Goal: Task Accomplishment & Management: Complete application form

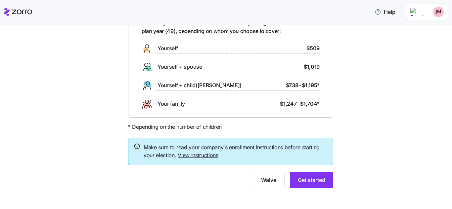
scroll to position [46, 0]
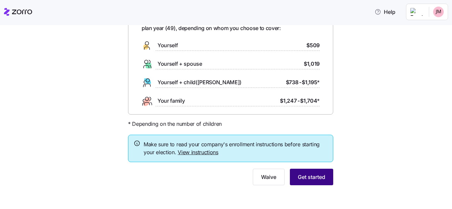
click at [313, 179] on span "Get started" at bounding box center [311, 177] width 27 height 8
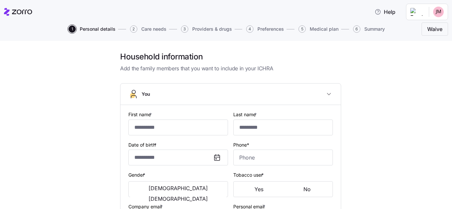
type input "********"
type input "***"
type input "[EMAIL_ADDRESS][DOMAIN_NAME]"
type input "**********"
checkbox input "true"
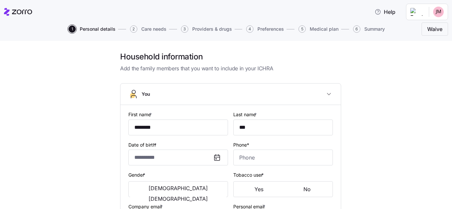
type input "**********"
type input "[PHONE_NUMBER]"
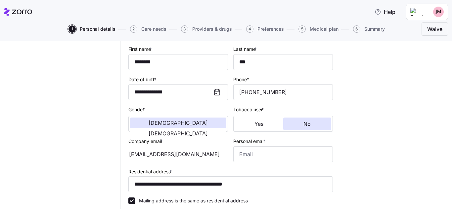
scroll to position [66, 0]
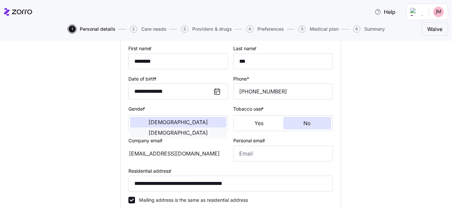
click at [197, 130] on span "[DEMOGRAPHIC_DATA]" at bounding box center [178, 132] width 59 height 5
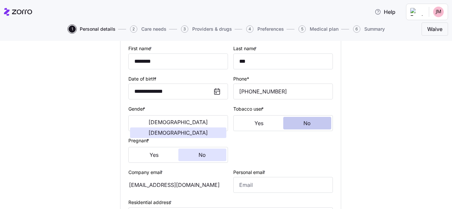
click at [294, 125] on button "No" at bounding box center [307, 123] width 48 height 13
click at [204, 158] on button "No" at bounding box center [202, 155] width 48 height 13
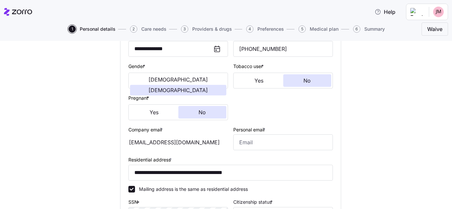
scroll to position [132, 0]
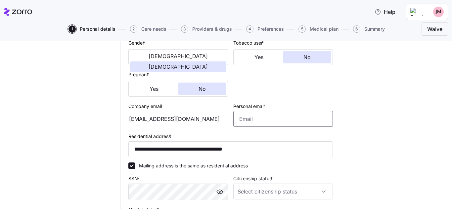
click at [251, 124] on input "Personal email *" at bounding box center [283, 119] width 100 height 16
type input "[EMAIL_ADDRESS][DOMAIN_NAME]"
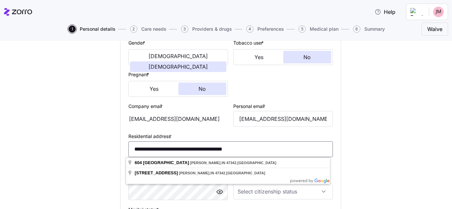
drag, startPoint x: 252, startPoint y: 153, endPoint x: 122, endPoint y: 161, distance: 130.0
click at [122, 161] on div "**********" at bounding box center [230, 104] width 220 height 263
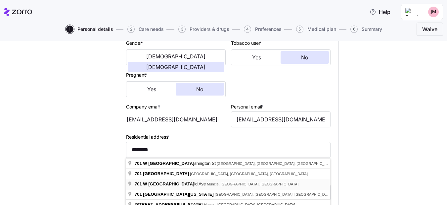
type input "**********"
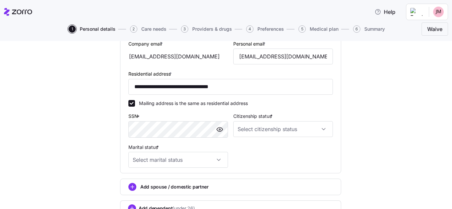
scroll to position [199, 0]
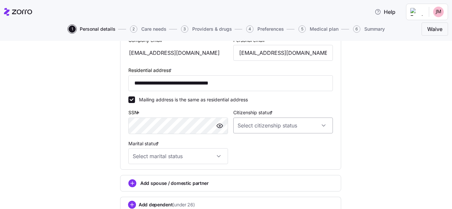
click at [268, 125] on input "Citizenship status *" at bounding box center [283, 126] width 100 height 16
click at [256, 148] on span "[DEMOGRAPHIC_DATA] citizen" at bounding box center [272, 145] width 67 height 7
type input "[DEMOGRAPHIC_DATA] citizen"
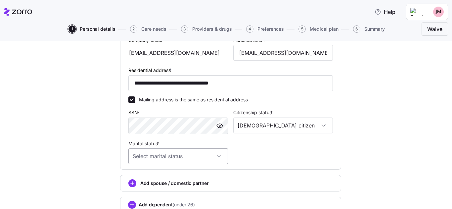
click at [162, 158] on input "Marital status *" at bounding box center [178, 157] width 100 height 16
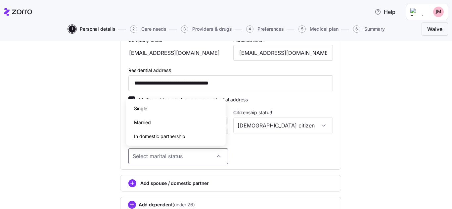
click at [153, 109] on div "Single" at bounding box center [176, 109] width 94 height 14
type input "Single"
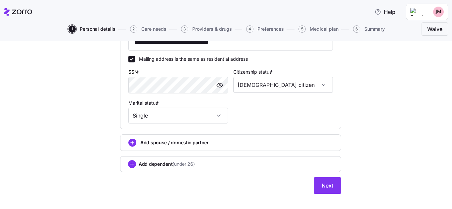
scroll to position [248, 0]
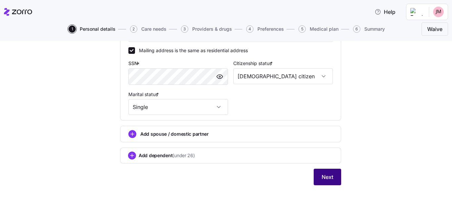
click at [325, 175] on span "Next" at bounding box center [328, 177] width 12 height 8
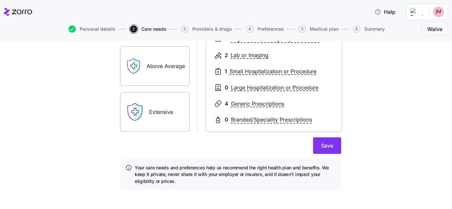
scroll to position [137, 0]
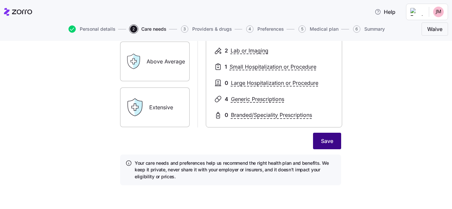
click at [330, 138] on span "Save" at bounding box center [327, 141] width 12 height 8
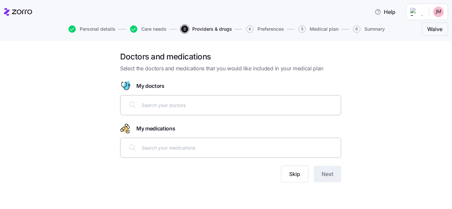
click at [232, 108] on input "text" at bounding box center [239, 105] width 195 height 7
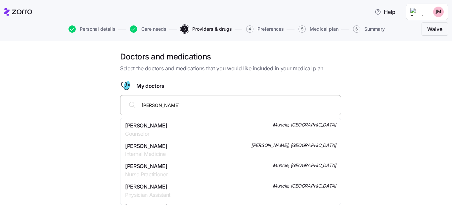
type input "[PERSON_NAME]"
click at [168, 148] on span "[PERSON_NAME]" at bounding box center [146, 146] width 43 height 8
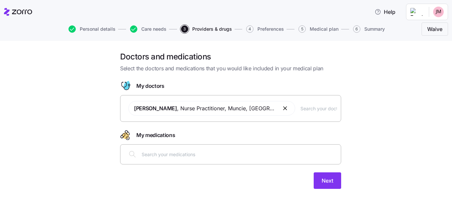
click at [213, 159] on div at bounding box center [230, 155] width 212 height 16
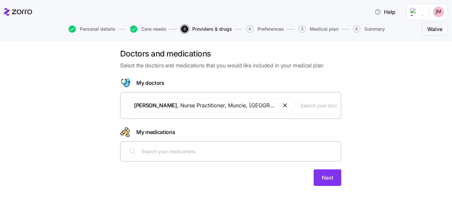
scroll to position [4, 0]
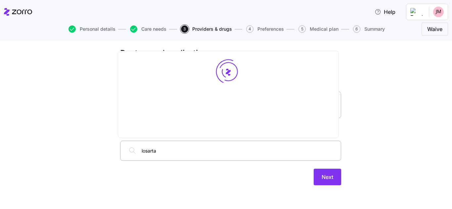
type input "[MEDICAL_DATA]"
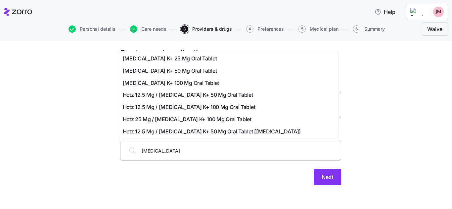
click at [199, 71] on div "[MEDICAL_DATA] K+ 50 Mg Oral Tablet" at bounding box center [228, 71] width 211 height 8
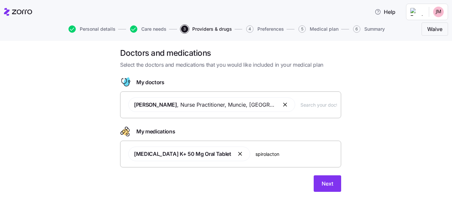
type input "spirolactone"
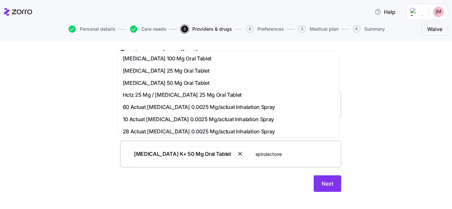
click at [195, 80] on span "[MEDICAL_DATA] 50 Mg Oral Tablet" at bounding box center [166, 83] width 87 height 8
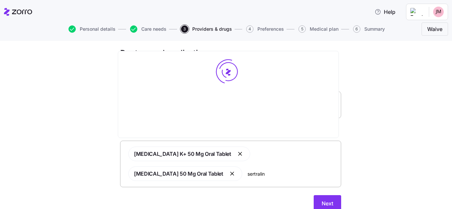
type input "sertraline"
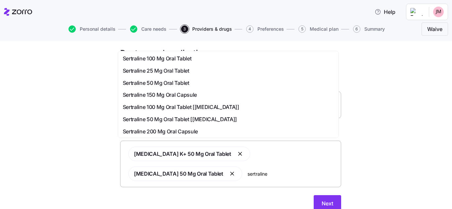
click at [176, 86] on span "Sertraline 50 Mg Oral Tablet" at bounding box center [156, 83] width 67 height 8
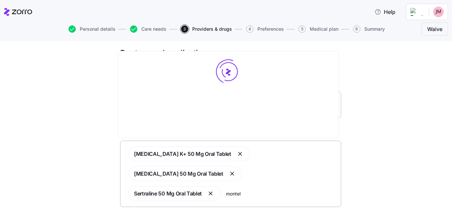
type input "montelu"
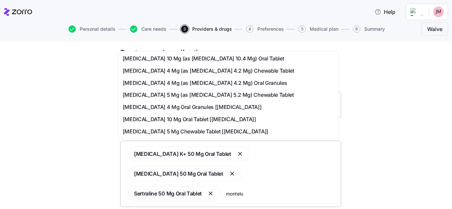
click at [210, 59] on span "[MEDICAL_DATA] 10 Mg (as [MEDICAL_DATA] 10.4 Mg) Oral Tablet" at bounding box center [204, 59] width 162 height 8
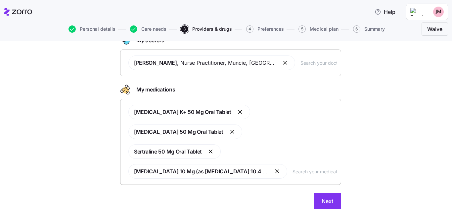
scroll to position [50, 0]
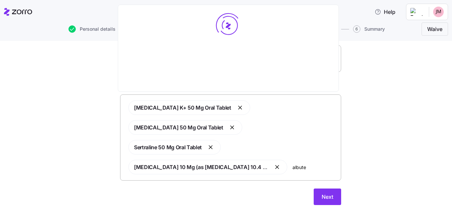
type input "albuter"
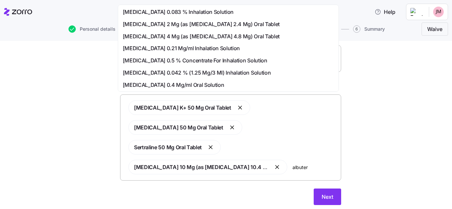
scroll to position [0, 0]
click at [206, 12] on span "[MEDICAL_DATA] 0.083 % Inhalation Solution" at bounding box center [178, 12] width 111 height 8
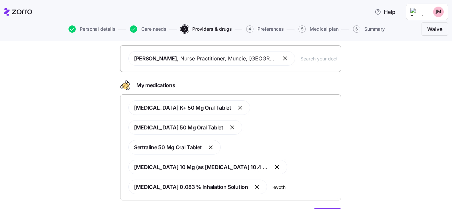
type input "levothy"
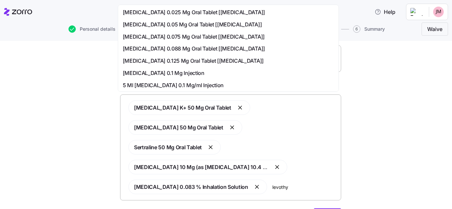
click at [236, 47] on span "[MEDICAL_DATA] 0.088 Mg Oral Tablet [[MEDICAL_DATA]]" at bounding box center [194, 49] width 142 height 8
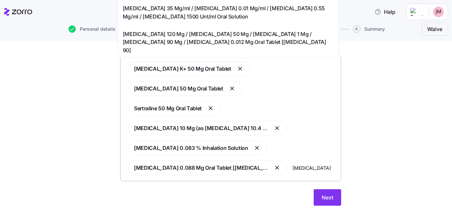
scroll to position [90, 0]
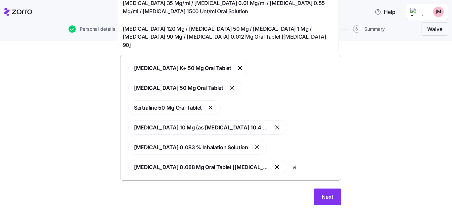
type input "v"
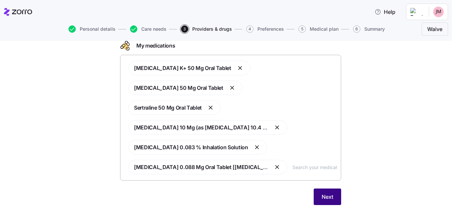
click at [325, 193] on span "Next" at bounding box center [328, 197] width 12 height 8
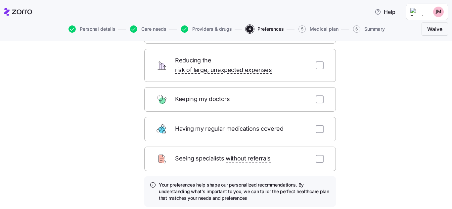
scroll to position [66, 0]
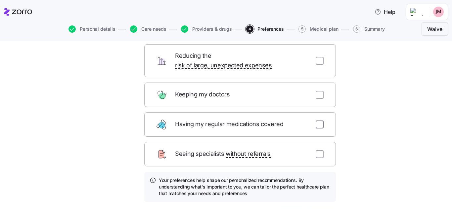
click at [317, 121] on input "checkbox" at bounding box center [320, 125] width 8 height 8
checkbox input "true"
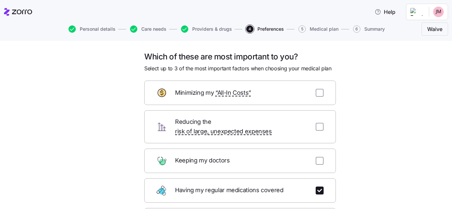
scroll to position [33, 0]
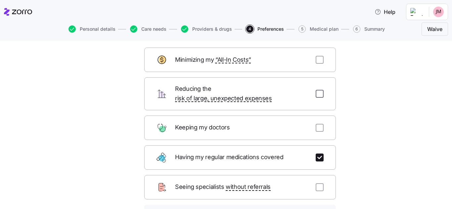
click at [316, 90] on input "checkbox" at bounding box center [320, 94] width 8 height 8
checkbox input "true"
click at [320, 59] on input "checkbox" at bounding box center [320, 60] width 8 height 8
checkbox input "true"
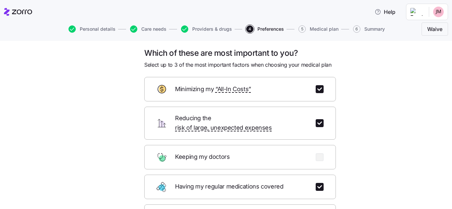
scroll to position [0, 0]
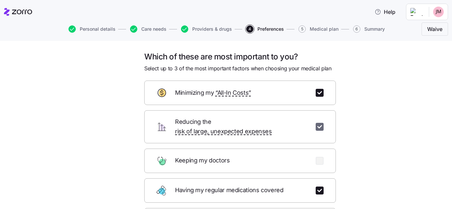
click at [320, 123] on input "checkbox" at bounding box center [320, 127] width 8 height 8
checkbox input "false"
click at [318, 157] on input "checkbox" at bounding box center [320, 161] width 8 height 8
checkbox input "true"
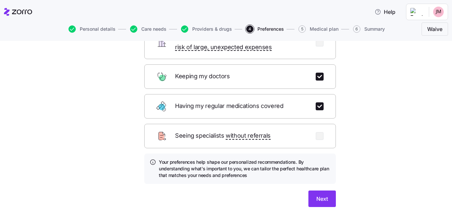
scroll to position [106, 0]
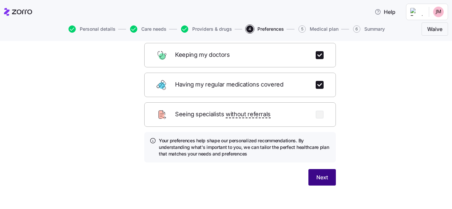
click at [324, 174] on span "Next" at bounding box center [322, 178] width 12 height 8
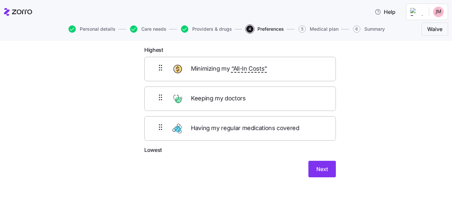
click at [242, 128] on span "Having my regular medications covered" at bounding box center [246, 129] width 110 height 10
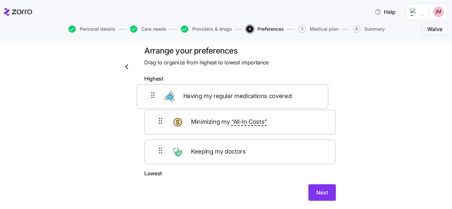
scroll to position [6, 0]
drag, startPoint x: 255, startPoint y: 135, endPoint x: 249, endPoint y: 102, distance: 34.0
click at [249, 102] on div "Minimizing my “All-In Costs” Keeping my doctors Having my regular medications c…" at bounding box center [240, 128] width 192 height 84
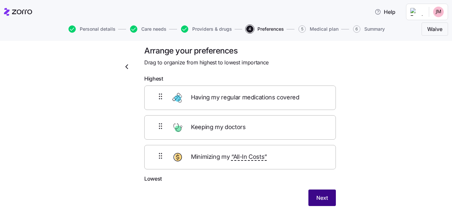
click at [321, 197] on span "Next" at bounding box center [322, 198] width 12 height 8
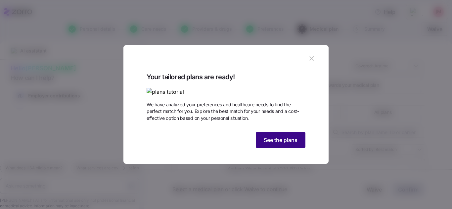
click at [284, 148] on button "See the plans" at bounding box center [281, 140] width 50 height 16
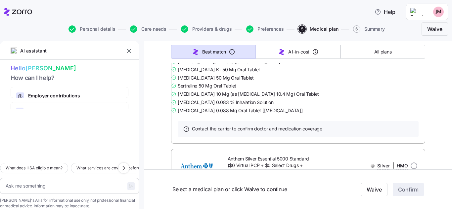
scroll to position [761, 0]
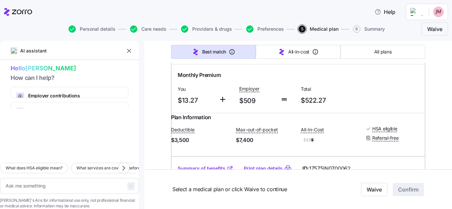
type textarea "x"
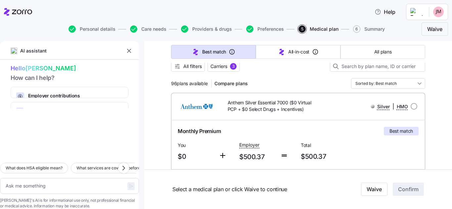
scroll to position [99, 0]
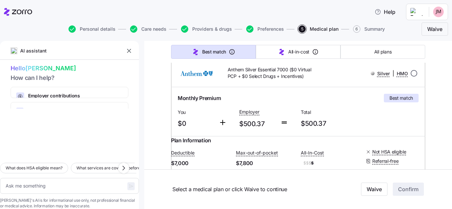
click at [411, 72] on input "radio" at bounding box center [414, 73] width 7 height 7
radio input "true"
type textarea "x"
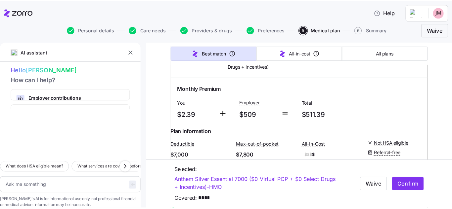
scroll to position [364, 0]
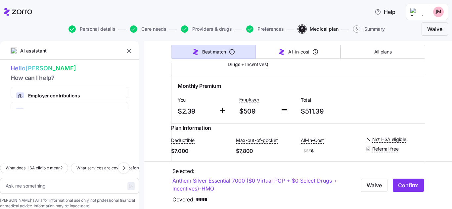
click at [411, 62] on input "radio" at bounding box center [414, 58] width 7 height 7
radio input "true"
type textarea "x"
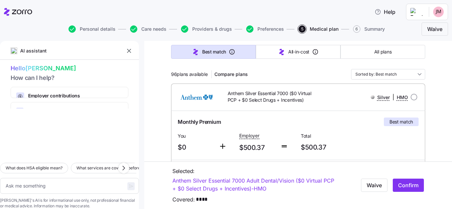
scroll to position [66, 0]
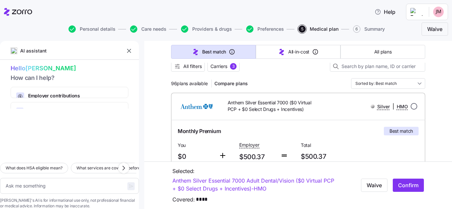
click at [411, 106] on input "radio" at bounding box center [414, 106] width 7 height 7
radio input "true"
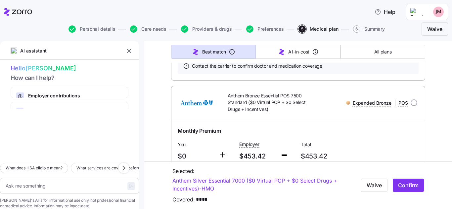
scroll to position [1820, 0]
click at [398, 187] on span "Confirm" at bounding box center [408, 186] width 21 height 8
type textarea "x"
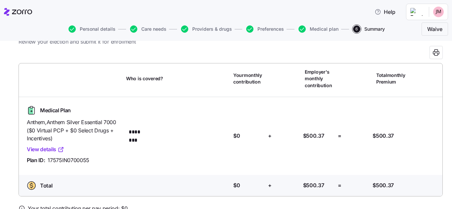
scroll to position [63, 0]
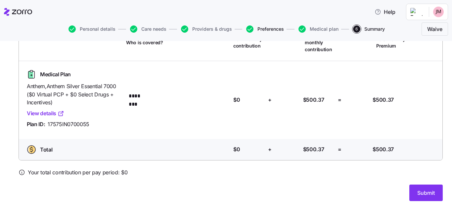
click at [263, 29] on span "Preferences" at bounding box center [270, 29] width 26 height 5
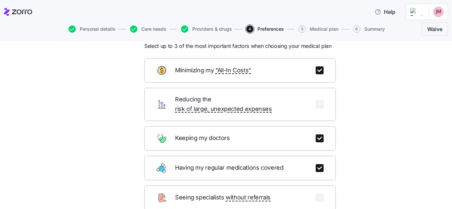
scroll to position [33, 0]
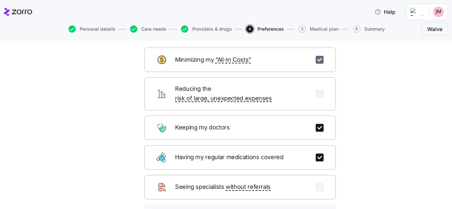
click at [316, 59] on input "checkbox" at bounding box center [320, 60] width 8 height 8
checkbox input "false"
click at [316, 90] on input "checkbox" at bounding box center [320, 94] width 8 height 8
checkbox input "true"
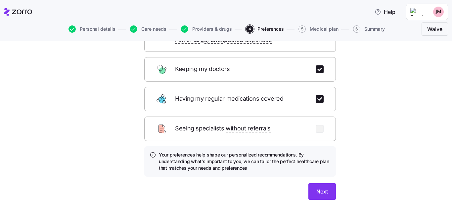
scroll to position [106, 0]
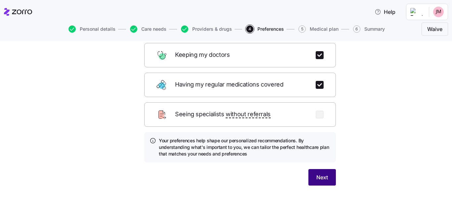
click at [316, 174] on span "Next" at bounding box center [322, 178] width 12 height 8
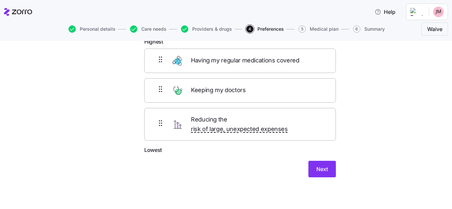
scroll to position [35, 0]
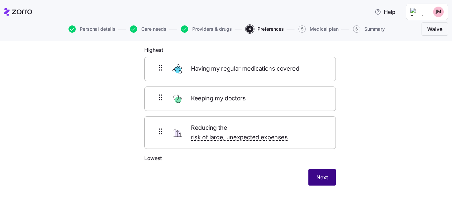
click at [317, 174] on span "Next" at bounding box center [322, 178] width 12 height 8
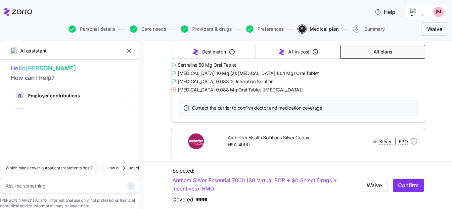
scroll to position [4236, 0]
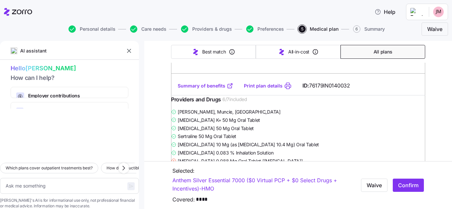
type textarea "x"
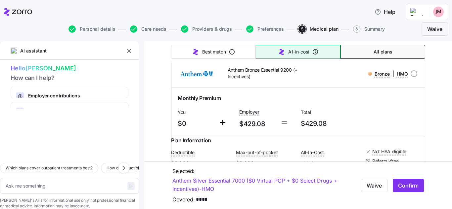
scroll to position [99, 0]
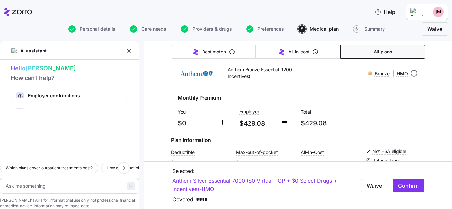
click at [413, 75] on input "radio" at bounding box center [414, 73] width 7 height 7
radio input "true"
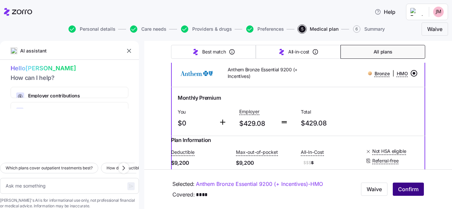
click at [398, 189] on span "Confirm" at bounding box center [408, 190] width 21 height 8
type textarea "x"
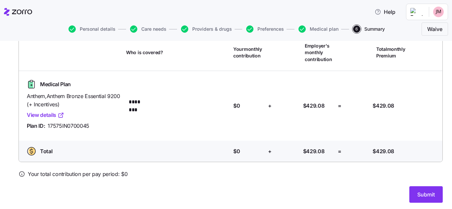
scroll to position [55, 0]
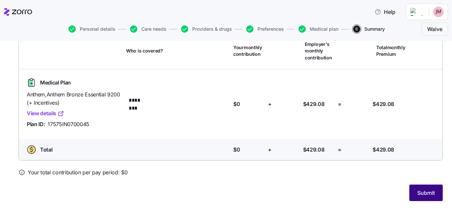
click at [409, 190] on button "Submit" at bounding box center [425, 193] width 33 height 17
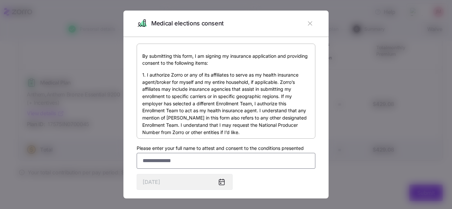
click at [199, 156] on input "Please enter your full name to attest and consent to the conditions presented" at bounding box center [226, 161] width 179 height 16
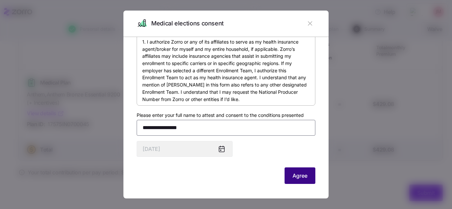
type input "**********"
click at [302, 178] on span "Agree" at bounding box center [300, 176] width 15 height 8
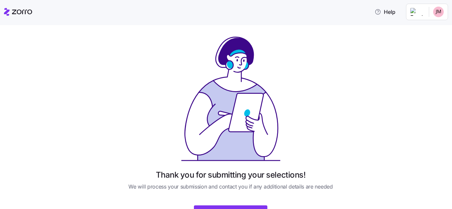
scroll to position [37, 0]
